Goal: Task Accomplishment & Management: Use online tool/utility

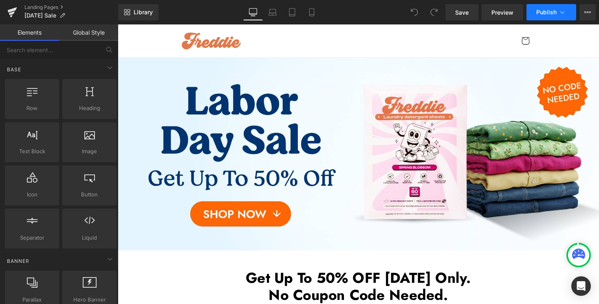
click at [552, 13] on span "Publish" at bounding box center [547, 12] width 20 height 7
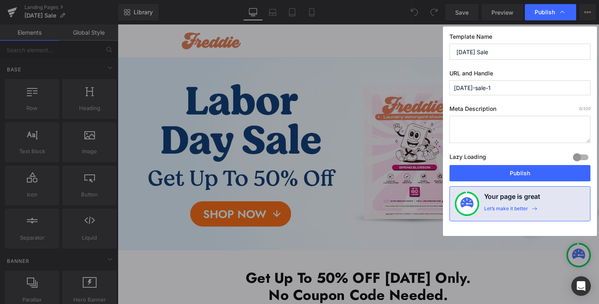
click at [513, 90] on input "[DATE]-sale-1" at bounding box center [520, 87] width 141 height 15
type input "[DATE]-sale"
click at [489, 171] on button "Publish" at bounding box center [520, 173] width 141 height 16
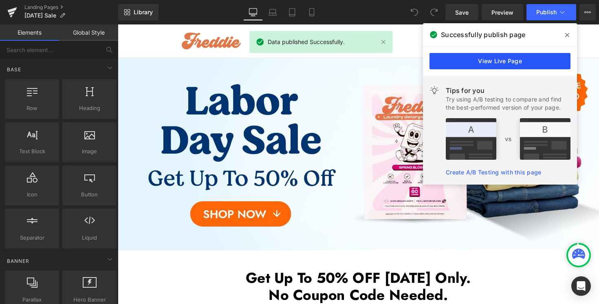
click at [514, 57] on link "View Live Page" at bounding box center [500, 61] width 141 height 16
